Goal: Task Accomplishment & Management: Complete application form

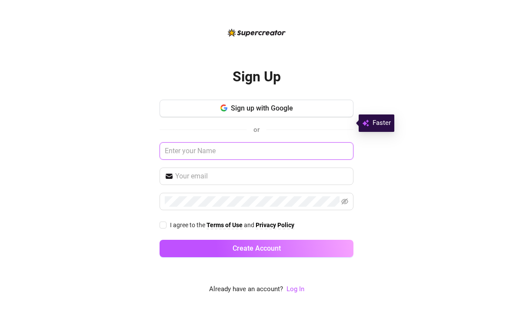
click at [295, 159] on input "text" at bounding box center [256, 151] width 194 height 17
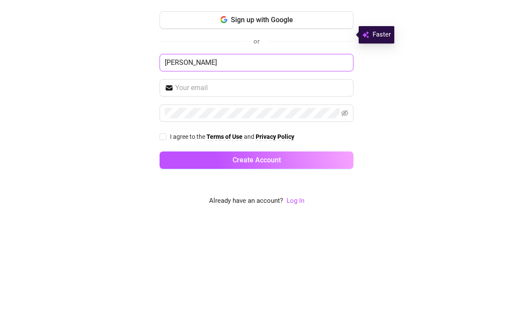
type input "Bill"
type input "[PERSON_NAME]"
click at [285, 168] on span at bounding box center [256, 176] width 194 height 17
click at [305, 171] on input "text" at bounding box center [261, 176] width 173 height 10
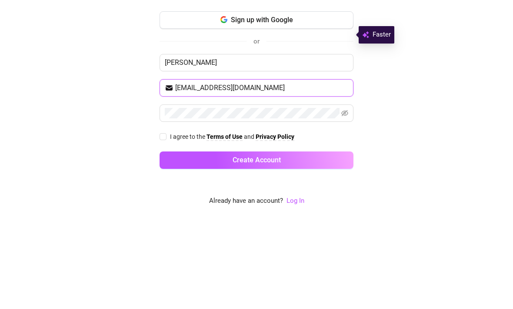
type input "[EMAIL_ADDRESS][DOMAIN_NAME]"
click at [164, 222] on input "I agree to the Terms of Use and Privacy Policy" at bounding box center [162, 225] width 6 height 6
checkbox input "true"
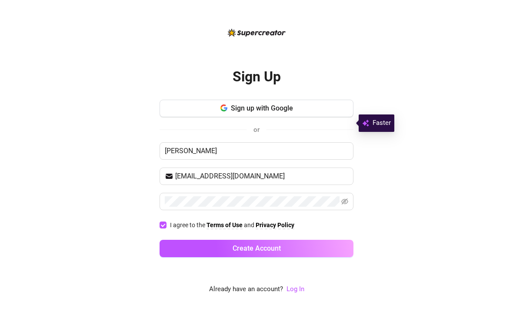
click at [278, 252] on span "Create Account" at bounding box center [256, 248] width 48 height 8
